Goal: Information Seeking & Learning: Learn about a topic

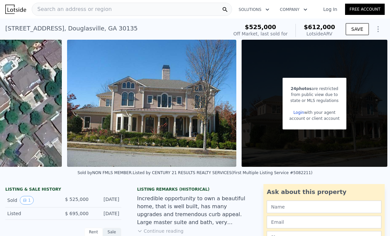
click at [147, 6] on div "Search an address or region" at bounding box center [132, 9] width 200 height 13
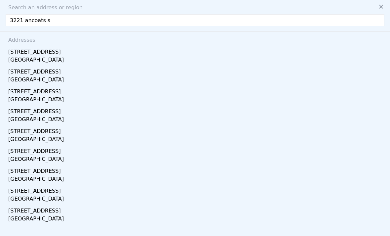
type input "[STREET_ADDRESS]"
click at [118, 53] on div "3221 Ancoats St" at bounding box center [196, 50] width 376 height 11
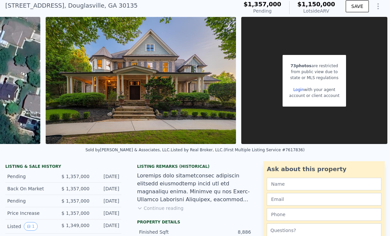
scroll to position [60, 0]
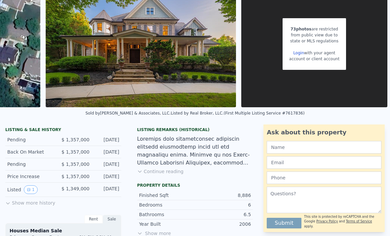
click at [34, 200] on button "Show more history" at bounding box center [30, 201] width 50 height 9
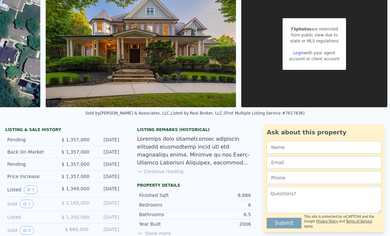
scroll to position [88, 0]
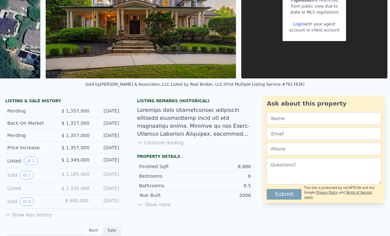
click at [27, 175] on button "1" at bounding box center [27, 175] width 14 height 9
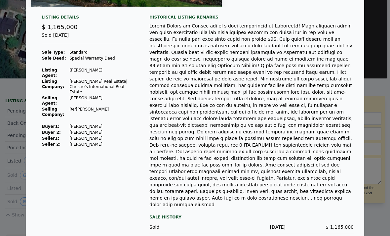
scroll to position [144, 0]
click at [378, 62] on div at bounding box center [195, 118] width 390 height 236
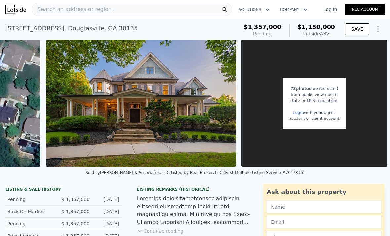
scroll to position [0, 0]
click at [184, 9] on div "Search an address or region" at bounding box center [132, 9] width 200 height 13
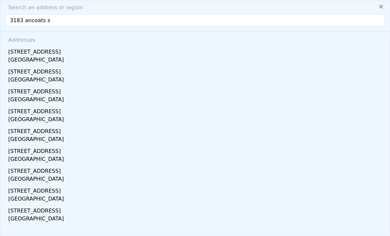
type input "3183 ancoats st"
click at [27, 63] on div "Douglasville, GA 30135" at bounding box center [196, 60] width 376 height 9
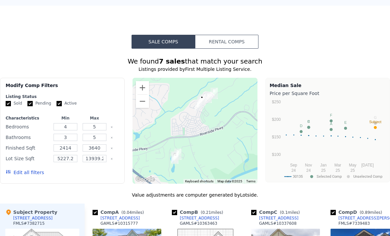
scroll to position [496, 0]
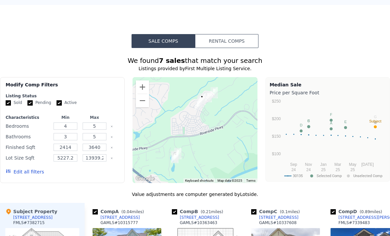
click at [141, 104] on button "Zoom out" at bounding box center [142, 100] width 13 height 13
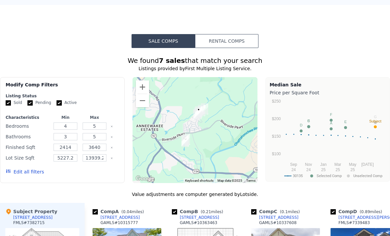
click at [137, 104] on button "Zoom out" at bounding box center [142, 100] width 13 height 13
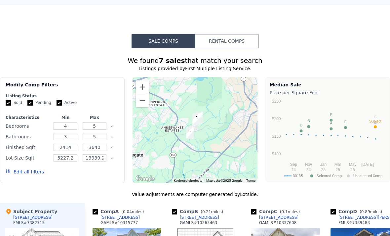
click at [137, 102] on button "Zoom out" at bounding box center [142, 100] width 13 height 13
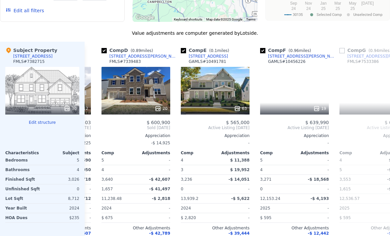
scroll to position [0, 230]
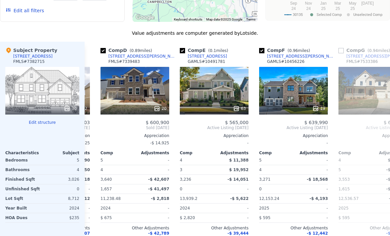
click at [116, 58] on div "[STREET_ADDRESS][PERSON_NAME]" at bounding box center [142, 56] width 69 height 5
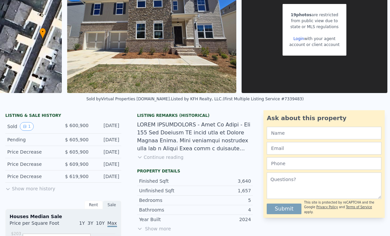
scroll to position [74, 0]
